Goal: Information Seeking & Learning: Learn about a topic

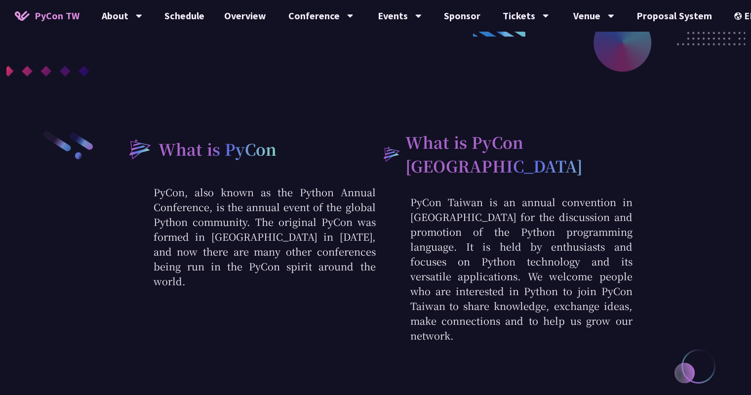
scroll to position [296, 0]
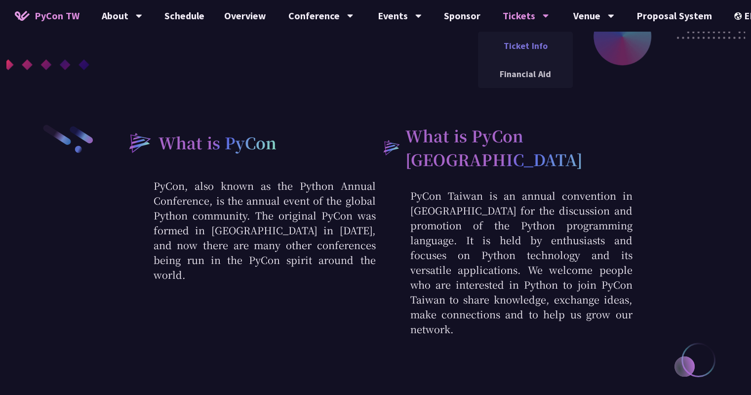
click at [518, 49] on link "Ticket Info" at bounding box center [525, 45] width 95 height 23
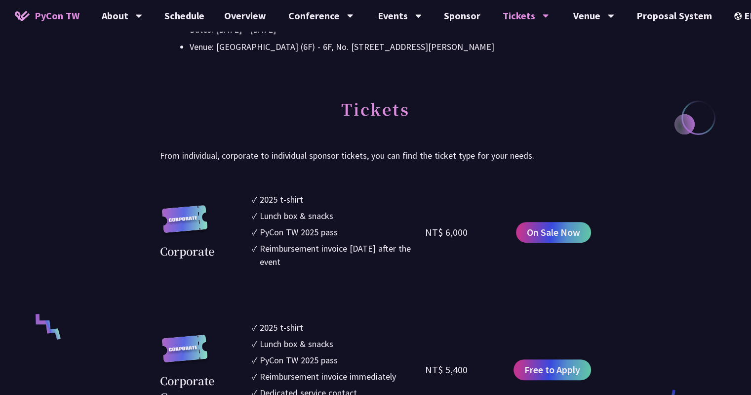
scroll to position [494, 0]
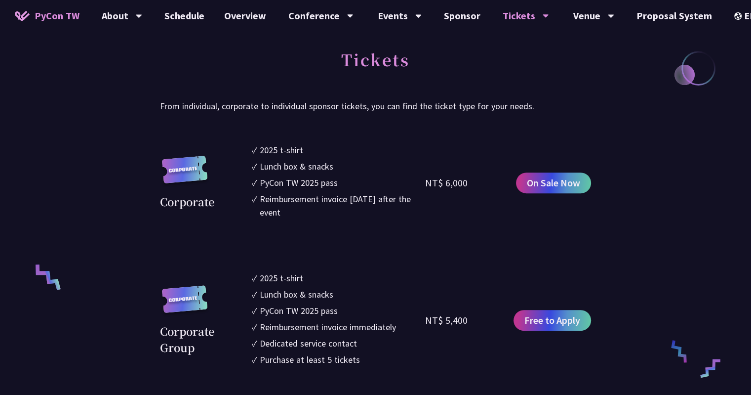
drag, startPoint x: 442, startPoint y: 241, endPoint x: 443, endPoint y: 303, distance: 62.7
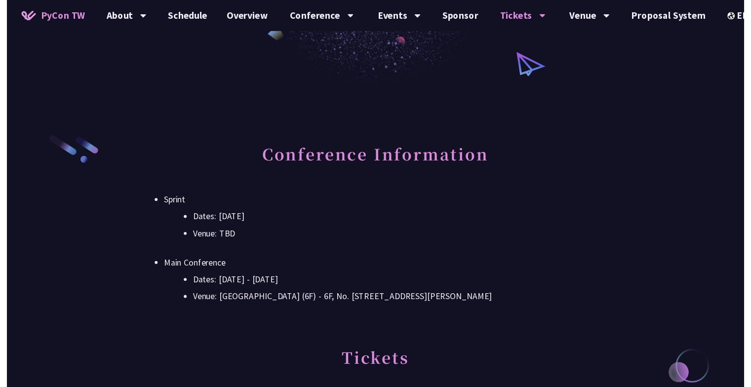
scroll to position [0, 0]
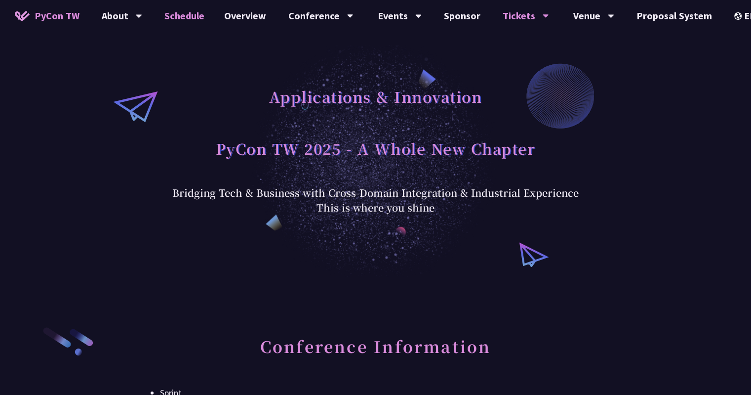
click at [202, 15] on link "Schedule" at bounding box center [185, 16] width 60 height 32
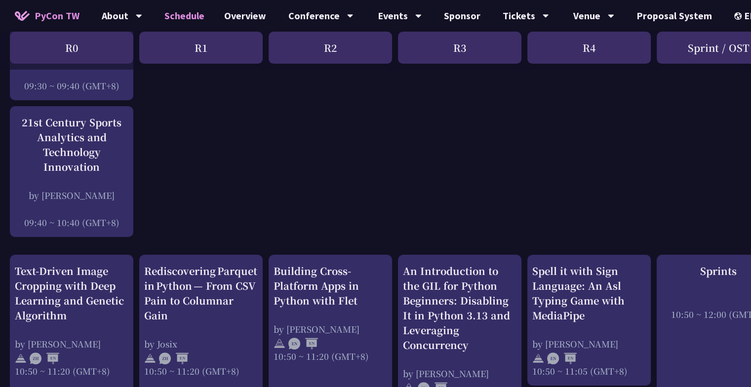
scroll to position [296, 0]
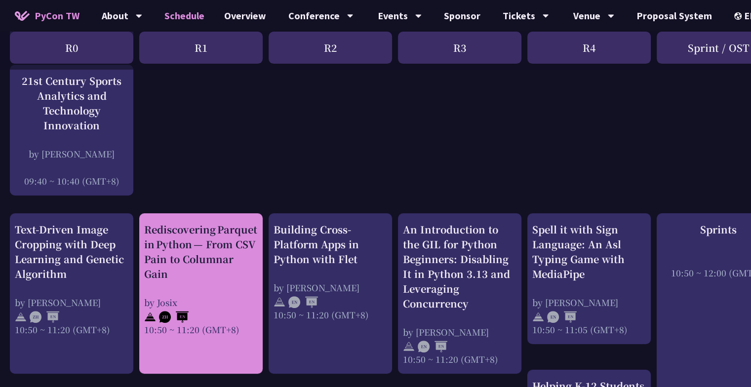
click at [232, 262] on div "Rediscovering Parquet in Python — From CSV Pain to Columnar Gain" at bounding box center [201, 251] width 114 height 59
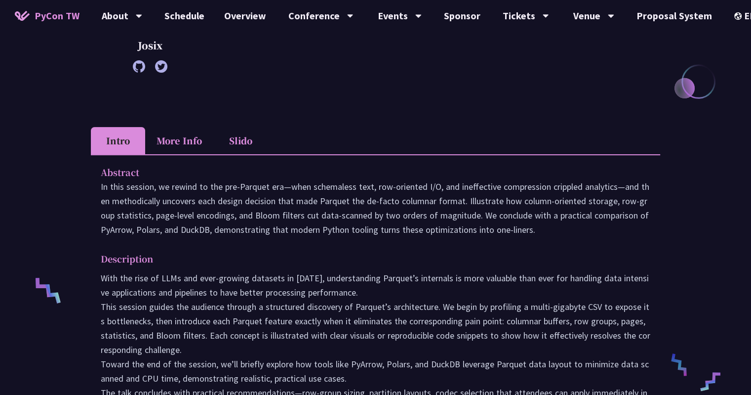
scroll to position [198, 0]
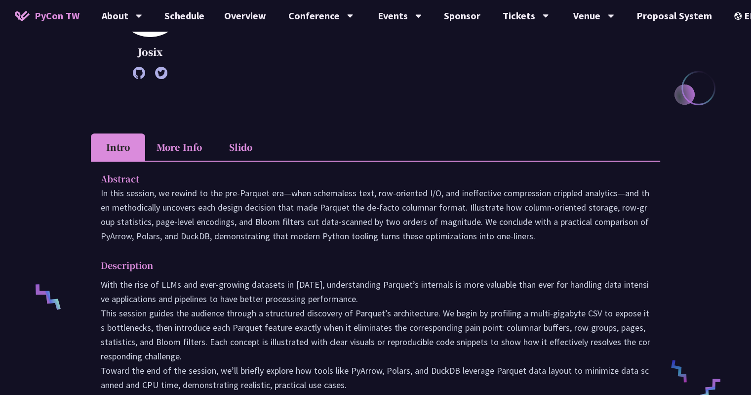
click at [196, 151] on li "More Info" at bounding box center [179, 146] width 68 height 27
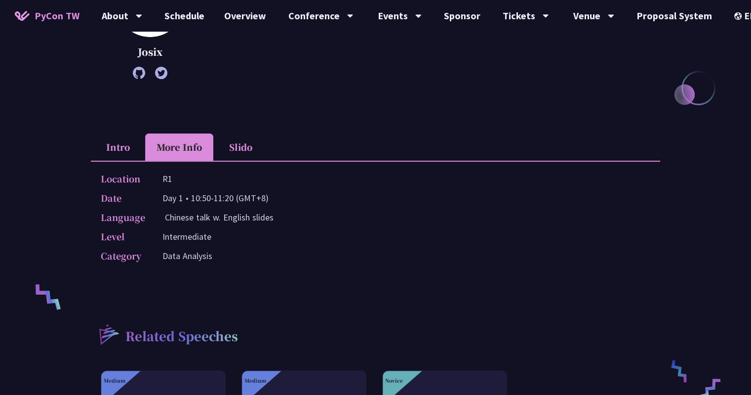
click at [242, 149] on li "Slido" at bounding box center [240, 146] width 54 height 27
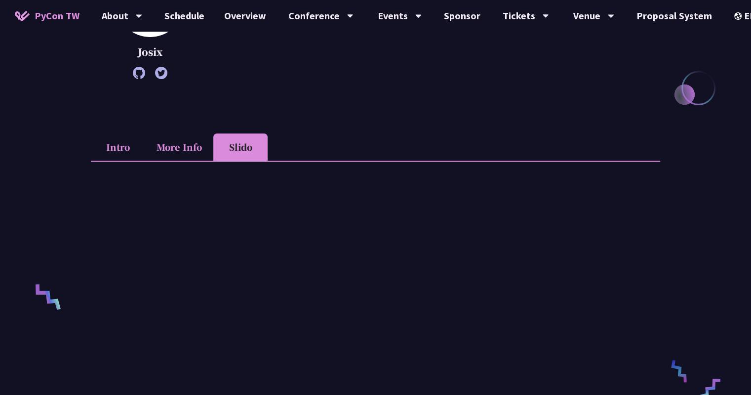
click at [124, 149] on li "Intro" at bounding box center [118, 146] width 54 height 27
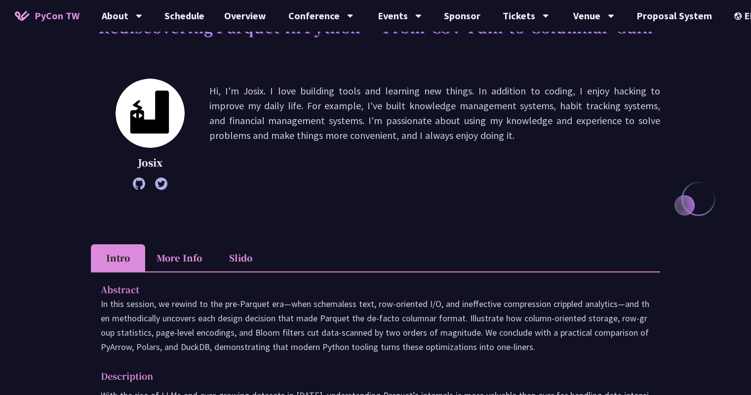
scroll to position [0, 0]
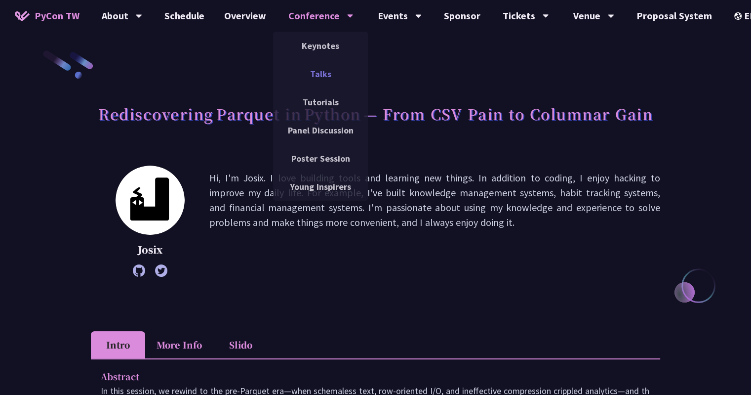
click at [323, 75] on link "Talks" at bounding box center [320, 73] width 95 height 23
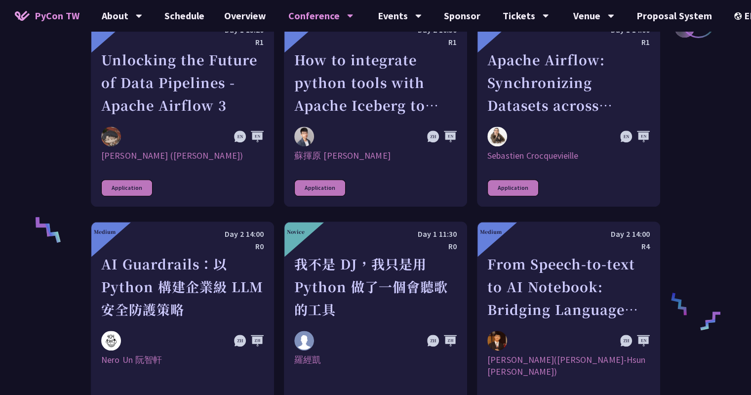
scroll to position [642, 0]
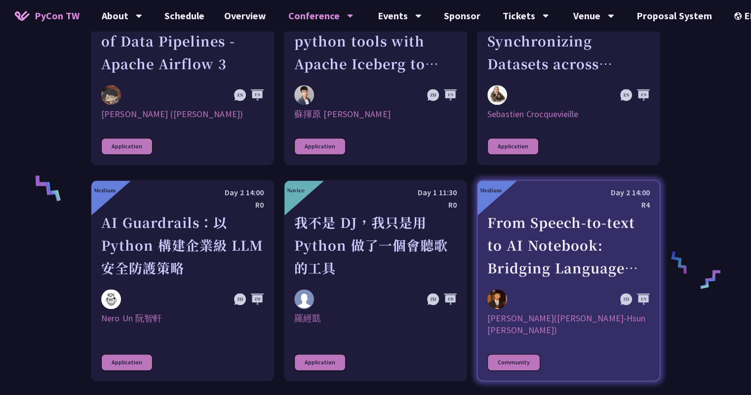
click at [547, 250] on div "From Speech-to-text to AI Notebook: Bridging Language and Technology at PyCon […" at bounding box center [568, 245] width 162 height 68
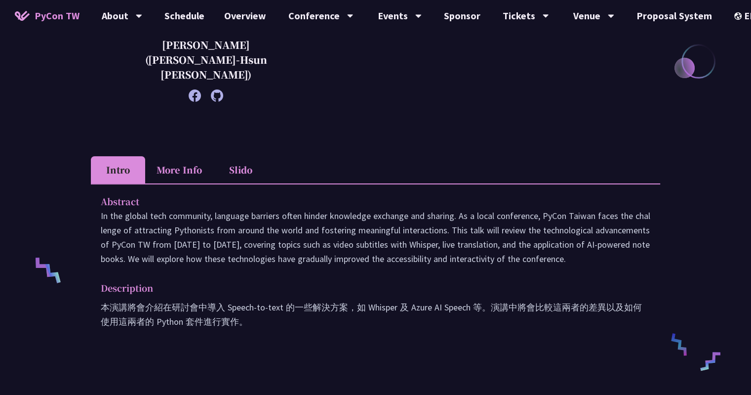
scroll to position [247, 0]
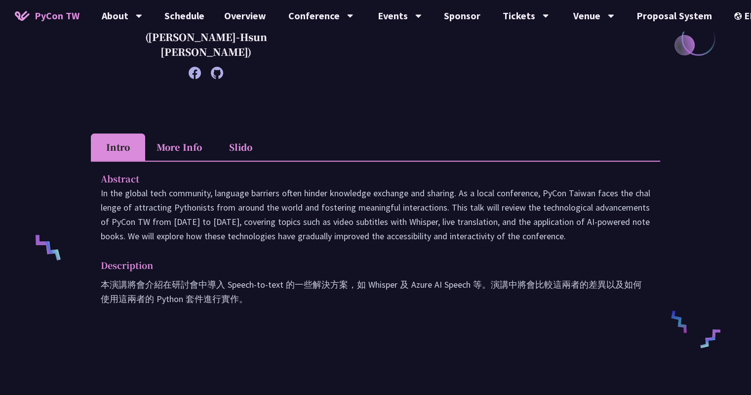
click at [175, 133] on li "More Info" at bounding box center [179, 146] width 68 height 27
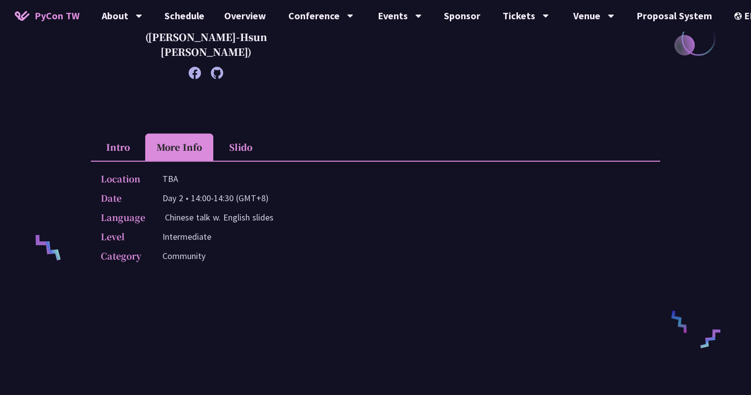
click at [229, 133] on li "Slido" at bounding box center [240, 146] width 54 height 27
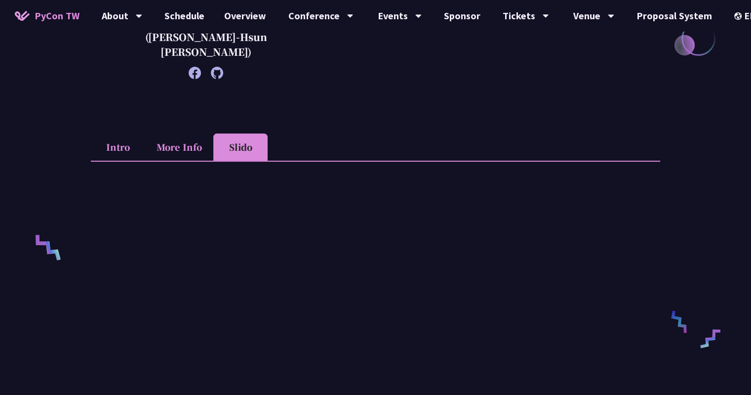
click at [202, 136] on li "More Info" at bounding box center [179, 146] width 68 height 27
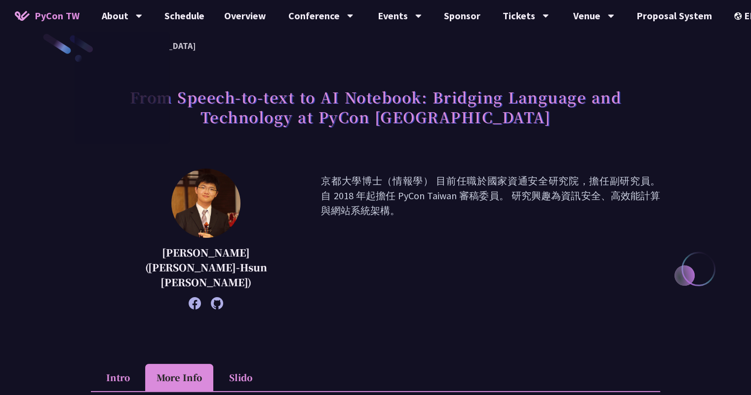
scroll to position [0, 0]
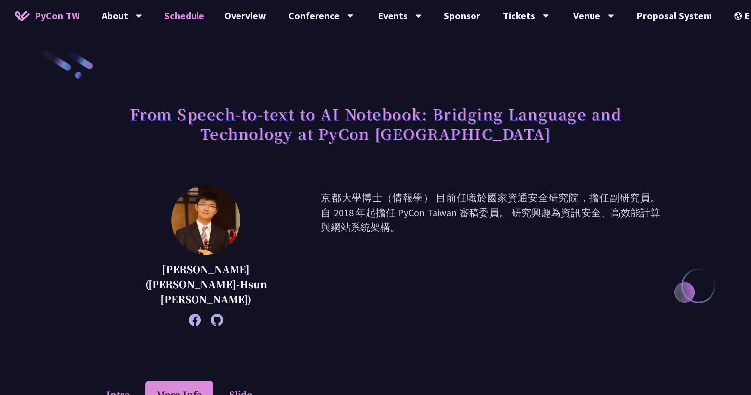
click at [189, 22] on link "Schedule" at bounding box center [185, 16] width 60 height 32
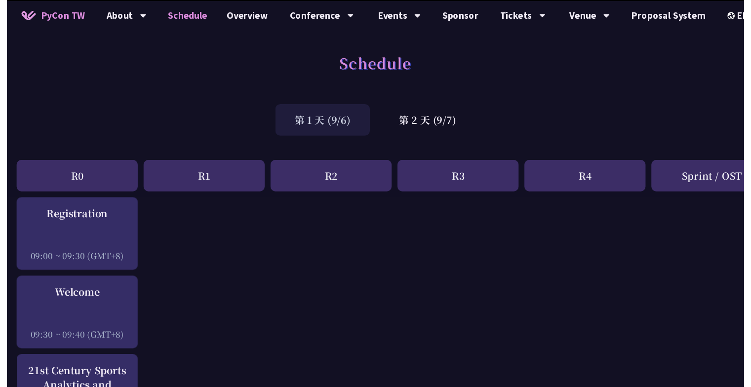
scroll to position [296, 0]
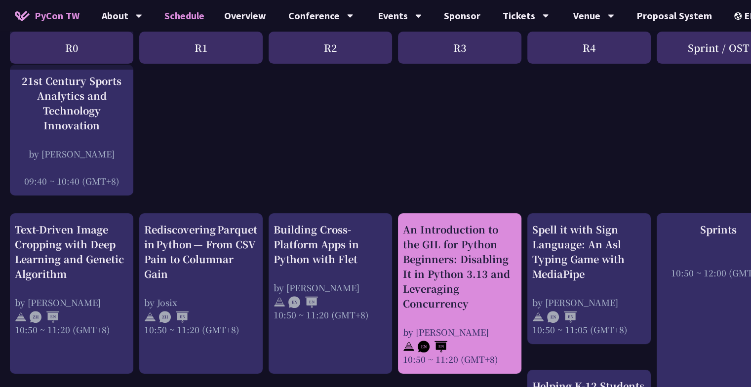
click at [494, 270] on div "An Introduction to the GIL for Python Beginners: Disabling It in Python 3.13 an…" at bounding box center [460, 266] width 114 height 89
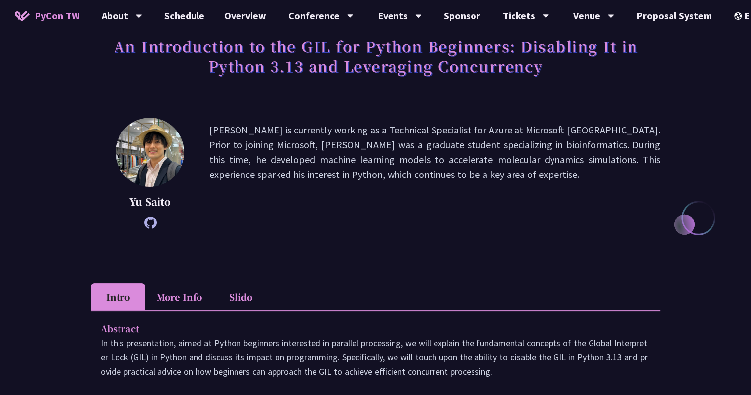
scroll to position [148, 0]
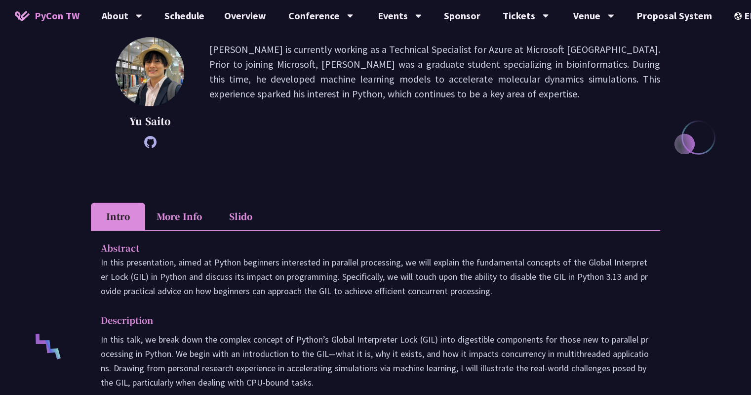
click at [196, 219] on li "More Info" at bounding box center [179, 215] width 68 height 27
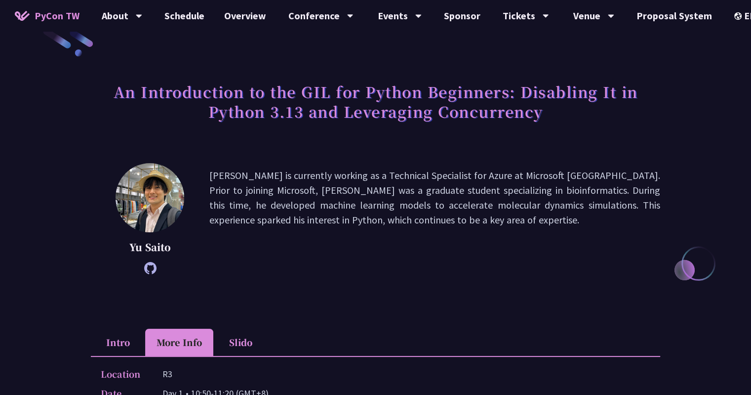
scroll to position [0, 0]
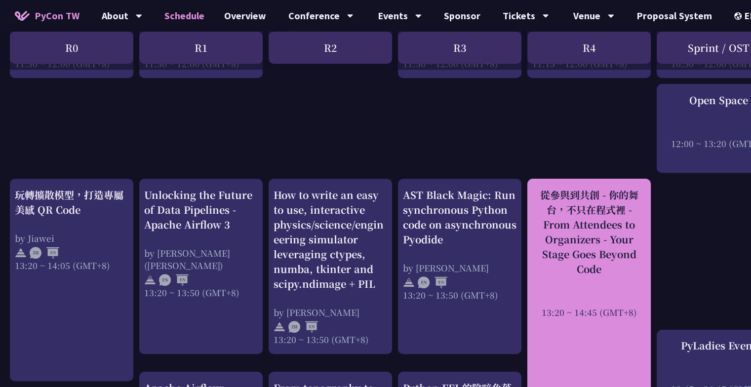
scroll to position [790, 0]
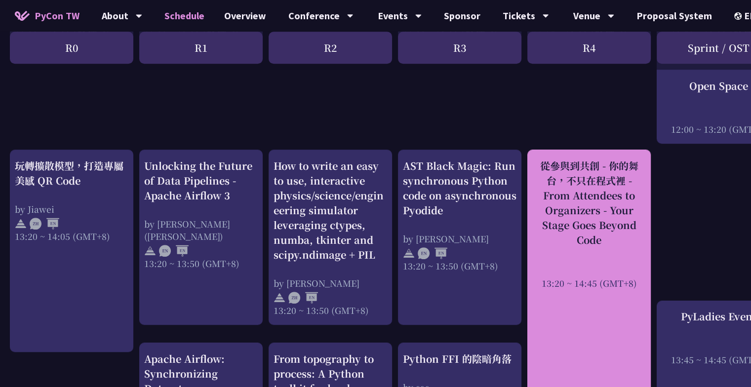
click at [636, 202] on div "從參與到共創 - 你的舞台，不只在程式裡 - From Attendees to Organizers - Your Stage Goes Beyond Co…" at bounding box center [589, 203] width 114 height 89
click at [616, 178] on div "從參與到共創 - 你的舞台，不只在程式裡 - From Attendees to Organizers - Your Stage Goes Beyond Co…" at bounding box center [589, 203] width 114 height 89
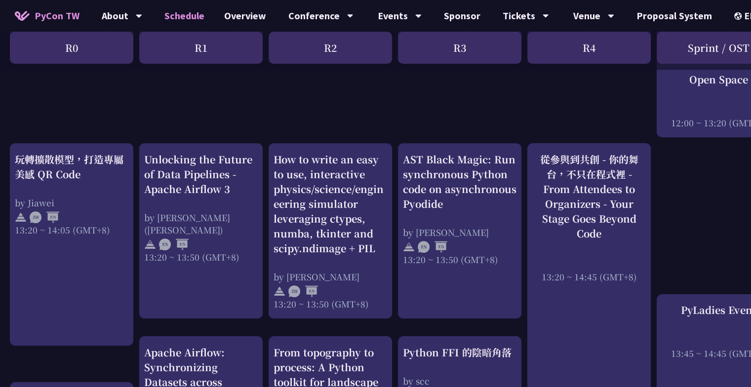
scroll to position [889, 0]
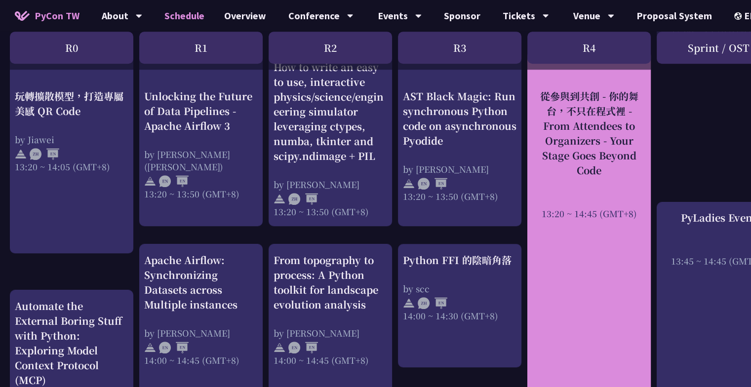
click at [585, 122] on div "從參與到共創 - 你的舞台，不只在程式裡 - From Attendees to Organizers - Your Stage Goes Beyond Co…" at bounding box center [589, 133] width 114 height 89
click at [616, 219] on div "13:20 ~ 14:45 (GMT+8)" at bounding box center [589, 213] width 114 height 12
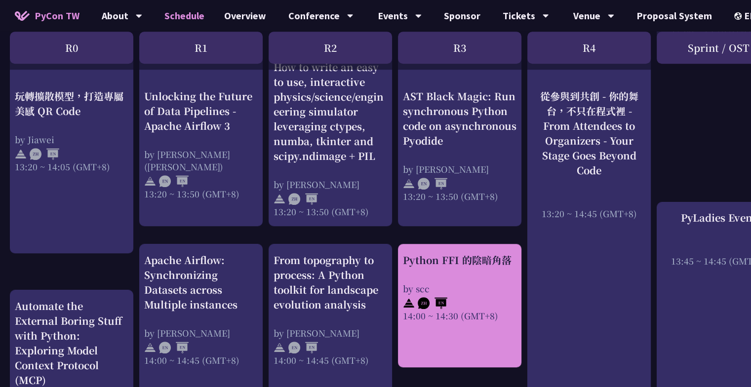
scroll to position [988, 0]
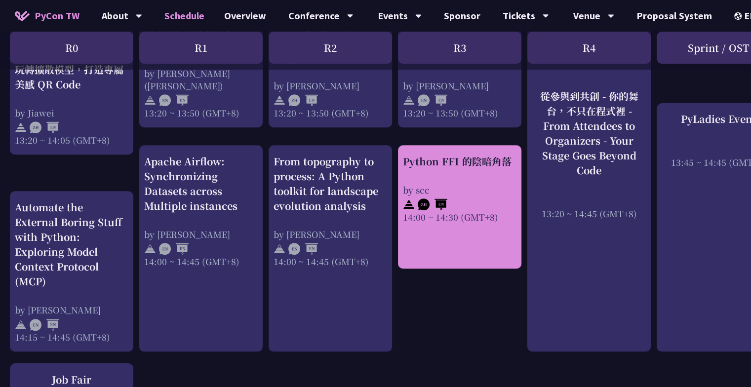
click at [458, 243] on div "Python FFI 的陰暗角落 by scc 14:00 ~ 14:30 (GMT+8)" at bounding box center [459, 206] width 123 height 123
click at [431, 245] on div "Python FFI 的陰暗角落 by scc 14:00 ~ 14:30 (GMT+8)" at bounding box center [459, 206] width 123 height 123
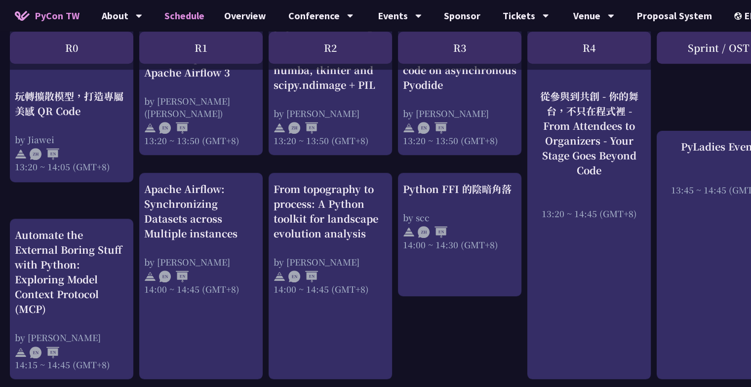
scroll to position [938, 0]
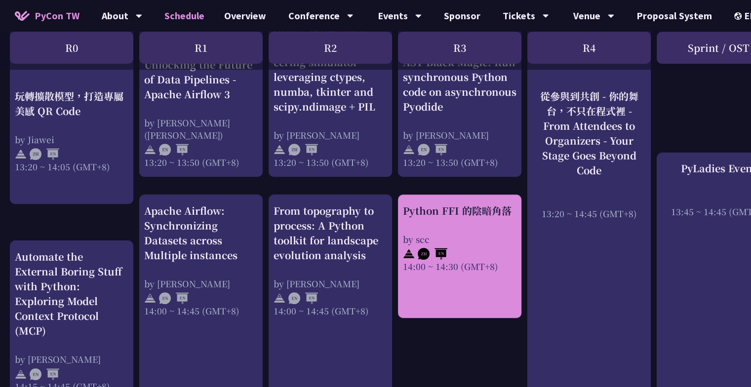
click at [444, 211] on div "Python FFI 的陰暗角落" at bounding box center [460, 210] width 114 height 15
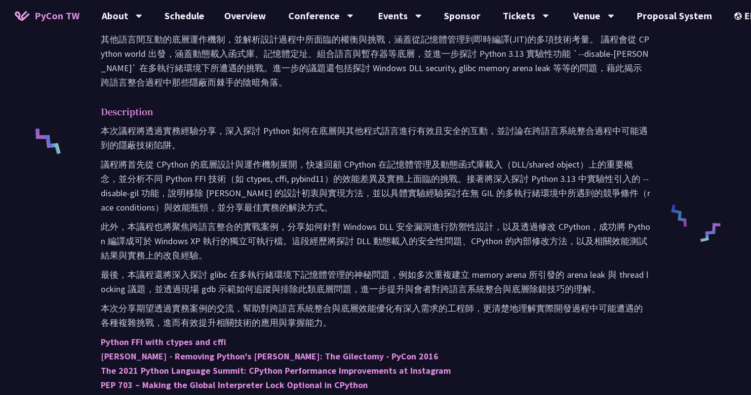
scroll to position [494, 0]
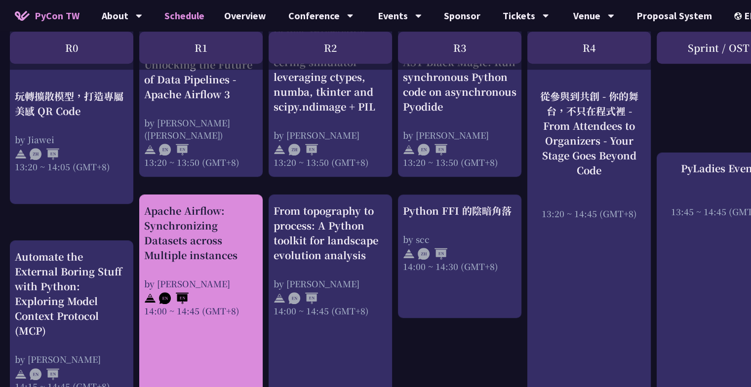
scroll to position [889, 0]
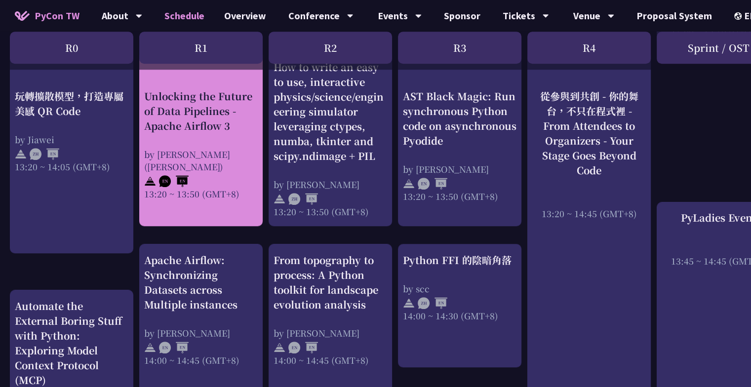
click at [231, 173] on div at bounding box center [201, 180] width 114 height 15
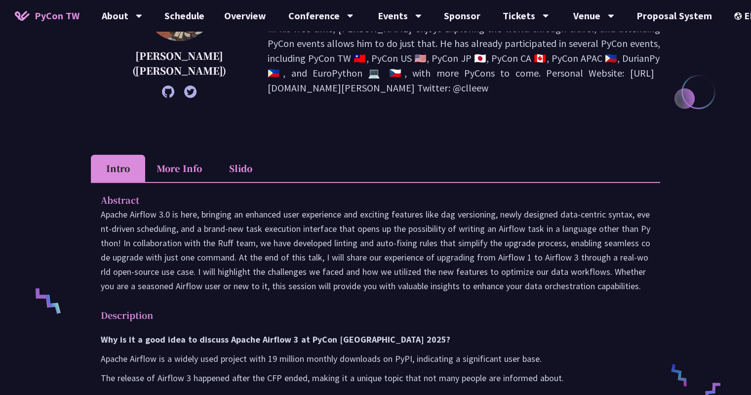
scroll to position [198, 0]
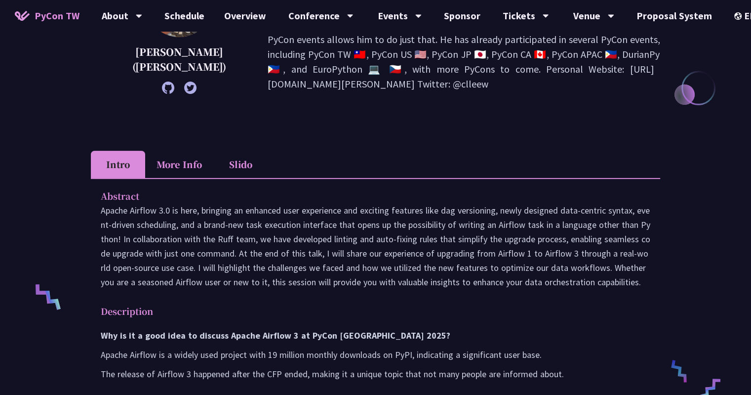
click at [186, 171] on li "More Info" at bounding box center [179, 164] width 68 height 27
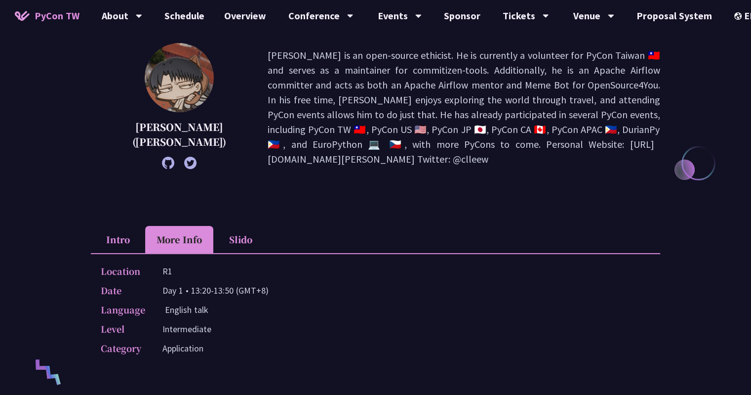
scroll to position [0, 0]
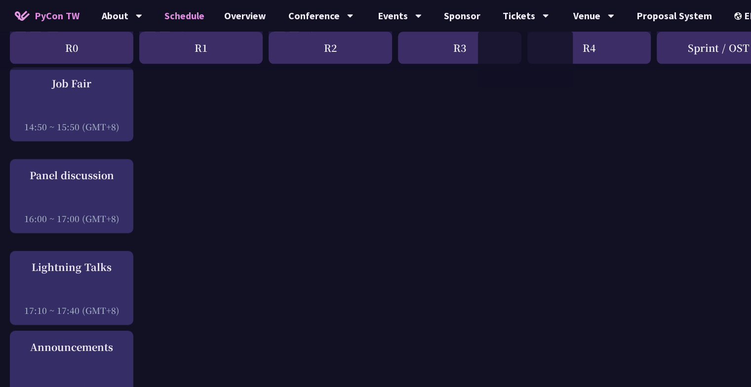
scroll to position [1235, 0]
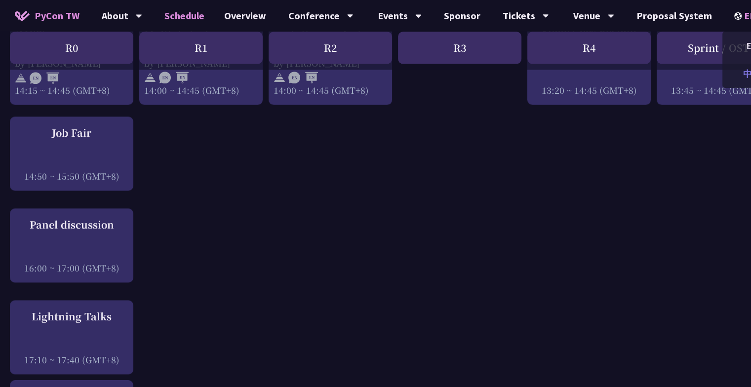
click at [740, 73] on div "中文" at bounding box center [752, 73] width 59 height 23
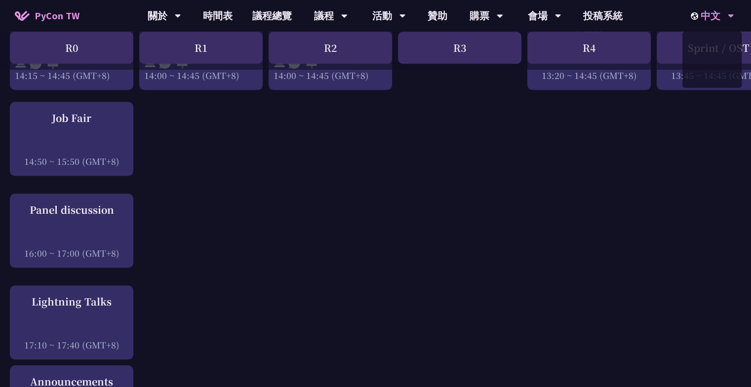
scroll to position [1219, 0]
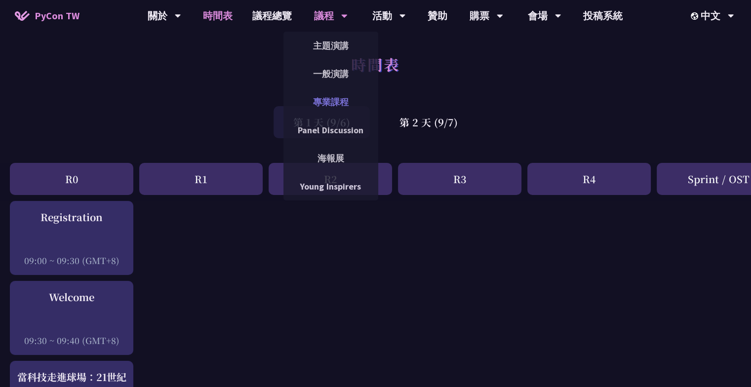
click at [343, 103] on link "專業課程" at bounding box center [330, 101] width 95 height 23
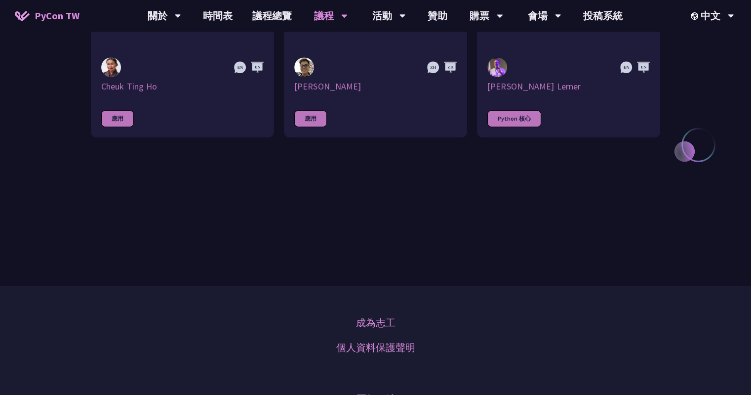
scroll to position [494, 0]
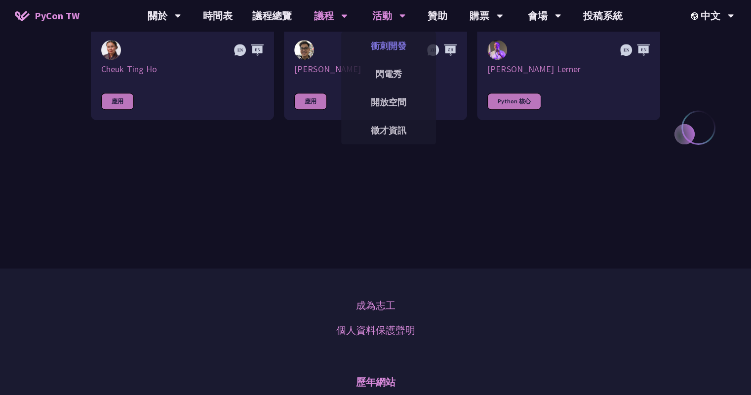
click at [395, 45] on link "衝刺開發" at bounding box center [388, 45] width 95 height 23
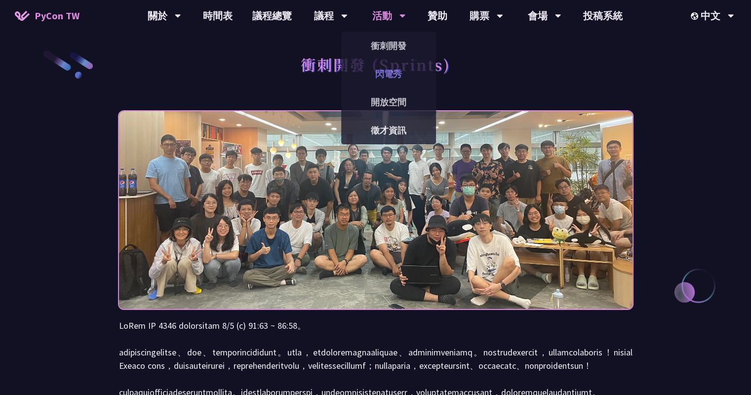
click at [396, 79] on link "閃電秀" at bounding box center [388, 73] width 95 height 23
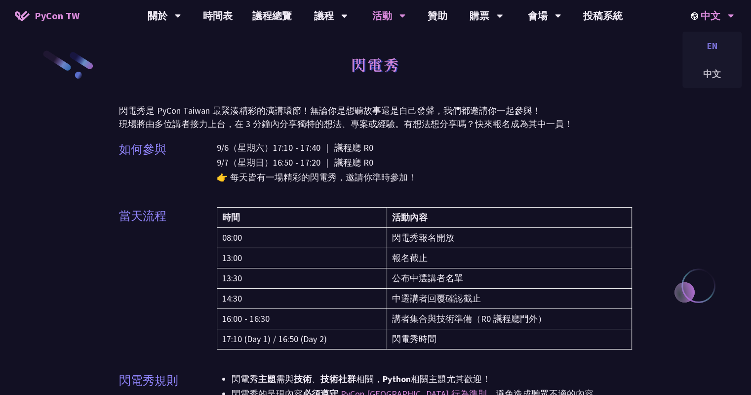
click at [715, 44] on div "EN" at bounding box center [712, 45] width 59 height 23
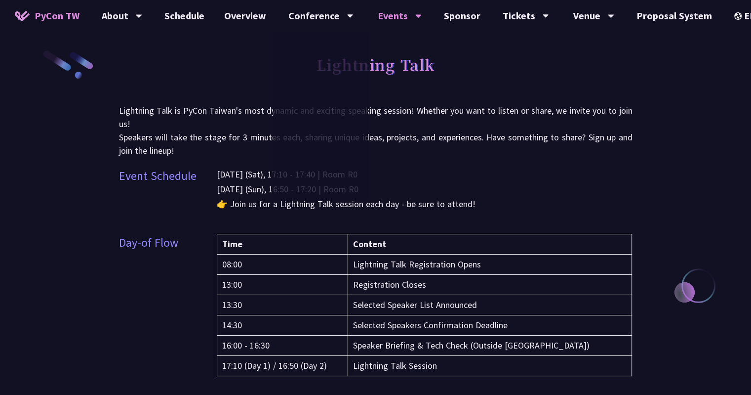
click at [209, 186] on div "Event Schedule [DATE] (Sat), 17:10 - 17:40 | Room R0 [DATE] (Sun), 16:50 - 17:2…" at bounding box center [376, 195] width 514 height 57
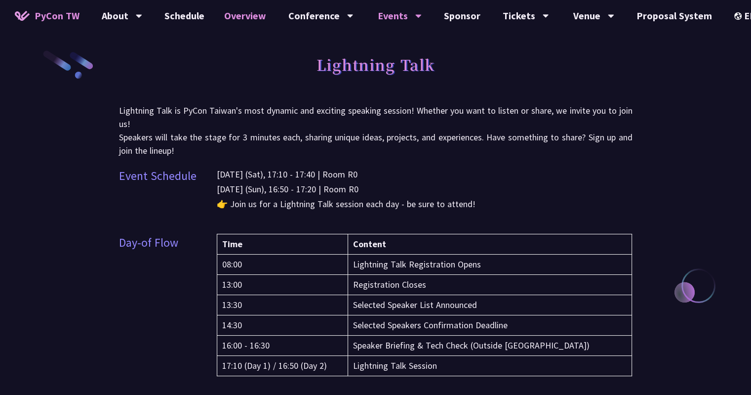
click at [242, 21] on link "Overview" at bounding box center [245, 16] width 62 height 32
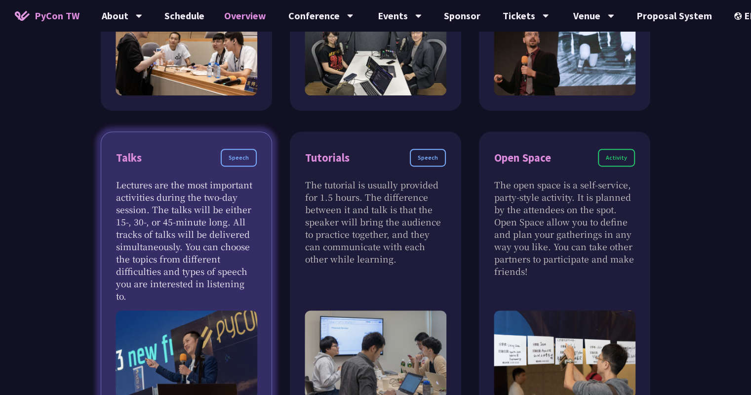
scroll to position [346, 0]
